Goal: Find specific page/section: Find specific page/section

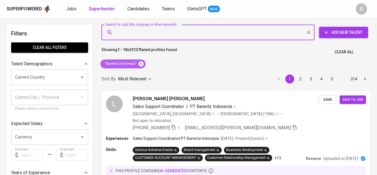
click at [142, 65] on icon at bounding box center [141, 63] width 5 height 5
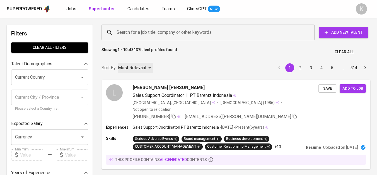
click at [141, 63] on div "Most Relevant" at bounding box center [135, 68] width 35 height 10
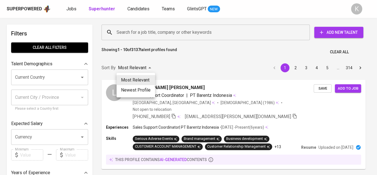
click at [180, 30] on div at bounding box center [188, 87] width 377 height 175
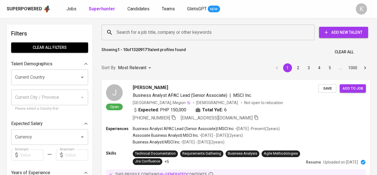
click at [182, 33] on input "Search for a job title, company or other keywords" at bounding box center [209, 32] width 189 height 11
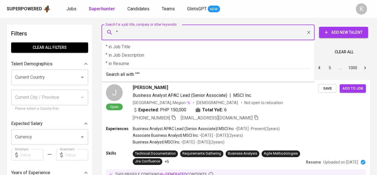
paste input "Eyess Jaya mineral"
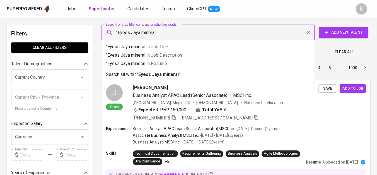
type input ""Eyess Jaya mineral""
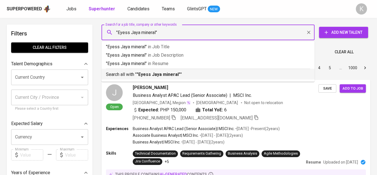
click at [174, 70] on div "Search all with " "Eyess Jaya mineral" "" at bounding box center [208, 73] width 204 height 9
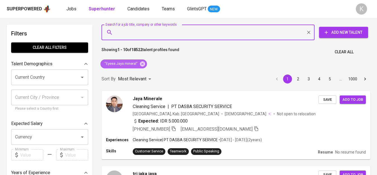
drag, startPoint x: 144, startPoint y: 64, endPoint x: 112, endPoint y: 1, distance: 71.0
click at [144, 64] on icon at bounding box center [142, 63] width 5 height 5
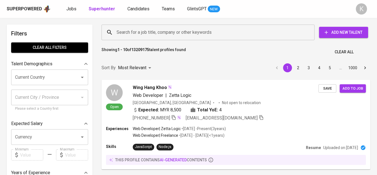
click at [154, 33] on input "Search for a job title, company or other keywords" at bounding box center [209, 32] width 189 height 11
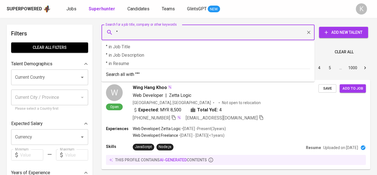
paste input "Syifa NurindahLihat profil Syifa Nurindah"
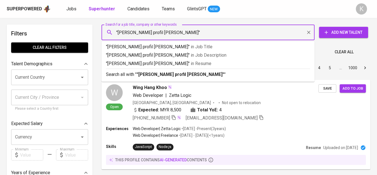
drag, startPoint x: 147, startPoint y: 30, endPoint x: 198, endPoint y: 36, distance: 51.1
click at [198, 36] on input ""Syifa NurindahLihat profil Syifa Nurindah"" at bounding box center [209, 32] width 189 height 11
type input ""Syifa Nurindah""
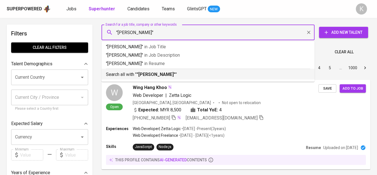
click at [164, 75] on b ""Syifa Nurindah"" at bounding box center [156, 74] width 39 height 5
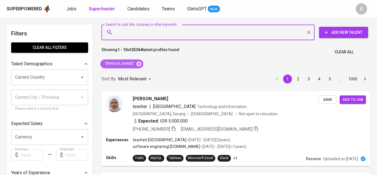
drag, startPoint x: 134, startPoint y: 63, endPoint x: 234, endPoint y: 174, distance: 150.4
click at [136, 63] on icon at bounding box center [138, 63] width 5 height 5
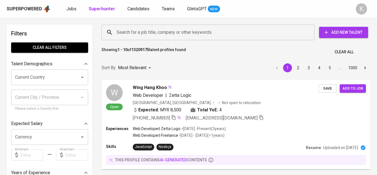
click at [136, 30] on input "Search for a job title, company or other keywords" at bounding box center [209, 32] width 189 height 11
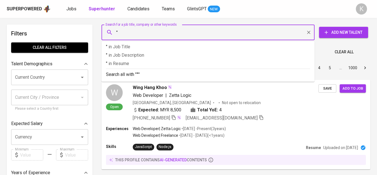
paste input "Executives Global Network"
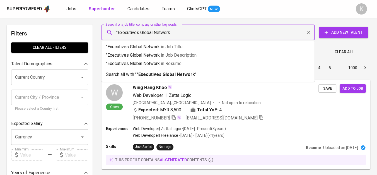
type input ""Executives Global Network""
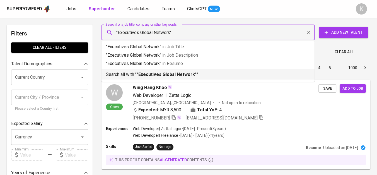
drag, startPoint x: 149, startPoint y: 73, endPoint x: 75, endPoint y: 0, distance: 103.8
click at [148, 73] on b ""Executives Global Network"" at bounding box center [167, 74] width 60 height 5
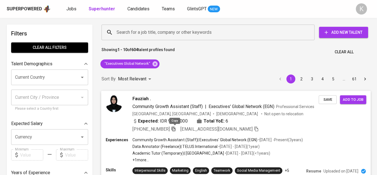
click at [176, 130] on icon "button" at bounding box center [173, 128] width 5 height 5
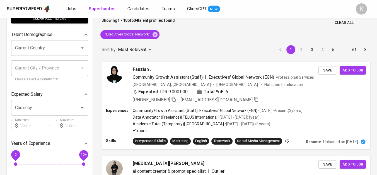
scroll to position [31, 0]
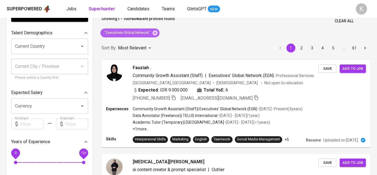
click at [155, 31] on icon at bounding box center [155, 32] width 5 height 5
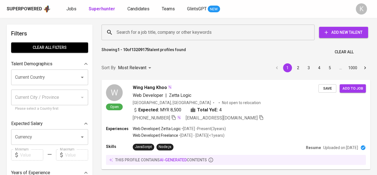
click at [156, 33] on input "Search for a job title, company or other keywords" at bounding box center [209, 32] width 189 height 11
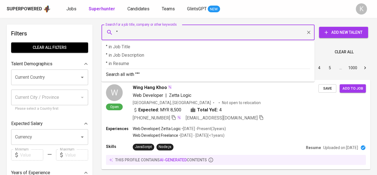
paste input "GLOBAL EXPAT RECRUITING"
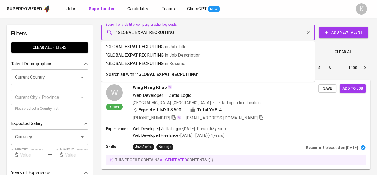
type input ""GLOBAL EXPAT RECRUITING""
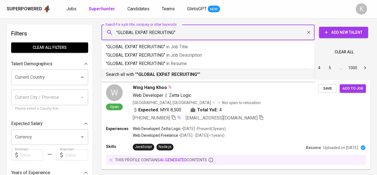
click at [156, 71] on p "Search all with " "GLOBAL EXPAT RECRUITING" "" at bounding box center [208, 74] width 204 height 7
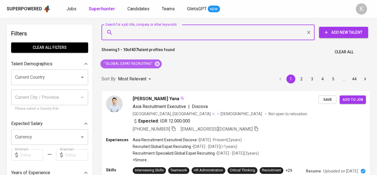
click at [159, 63] on icon at bounding box center [157, 63] width 5 height 5
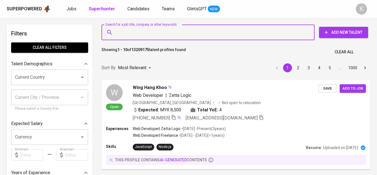
click at [148, 34] on input "Search for a job title, company or other keywords" at bounding box center [209, 32] width 189 height 11
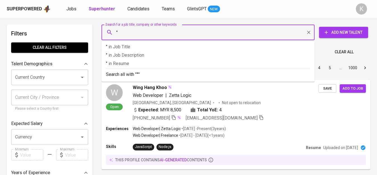
paste input "[PERSON_NAME]"
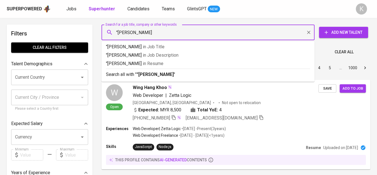
type input ""[PERSON_NAME]""
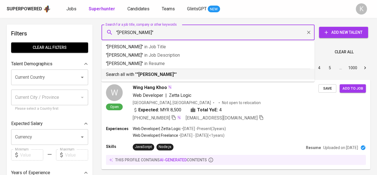
click at [151, 73] on b ""[PERSON_NAME]"" at bounding box center [156, 74] width 39 height 5
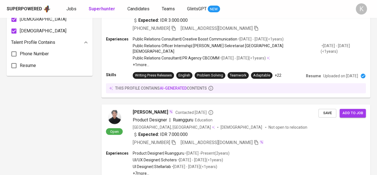
scroll to position [465, 0]
